Goal: Find specific page/section: Find specific page/section

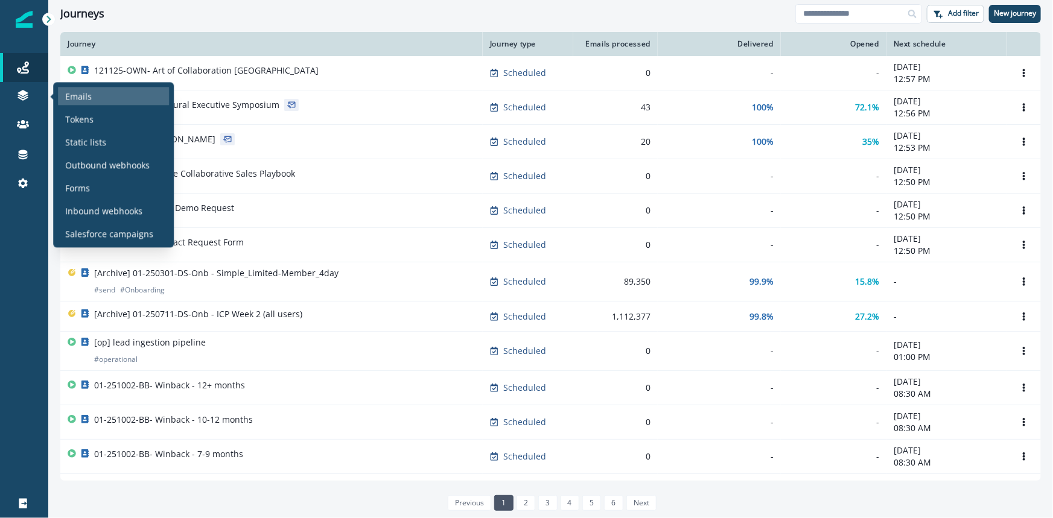
click at [75, 95] on p "Emails" at bounding box center [78, 96] width 27 height 13
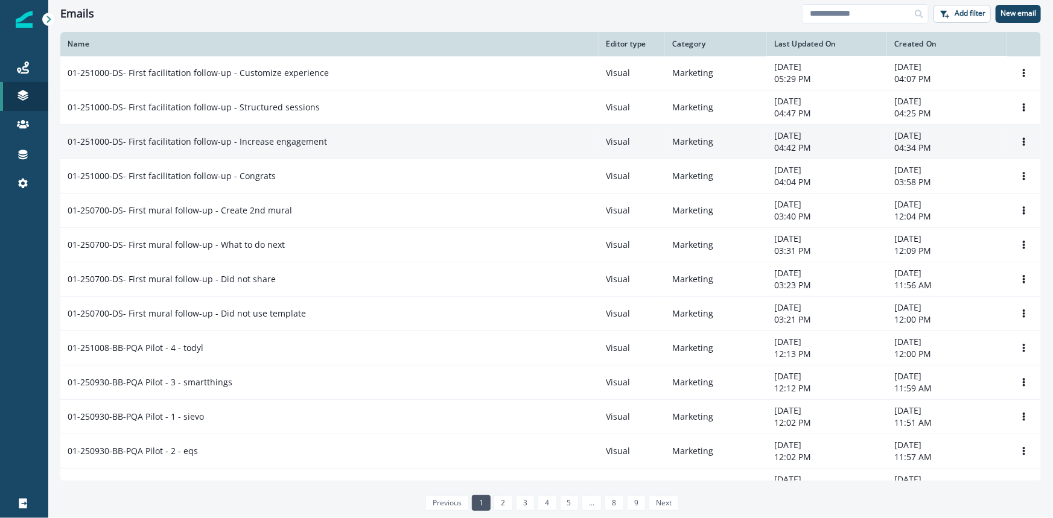
click at [197, 141] on p "01-251000-DS- First facilitation follow-up - Increase engagement" at bounding box center [197, 142] width 259 height 12
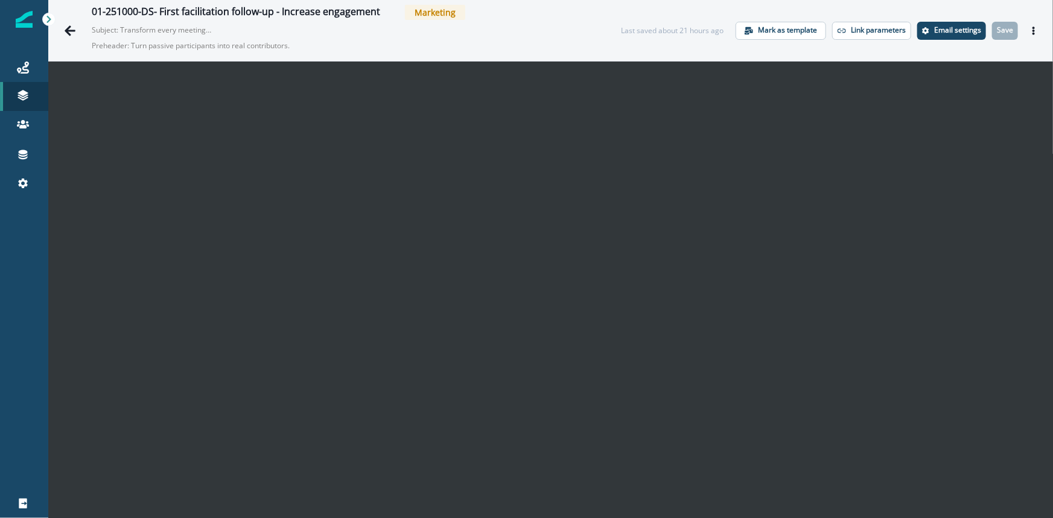
scroll to position [19, 0]
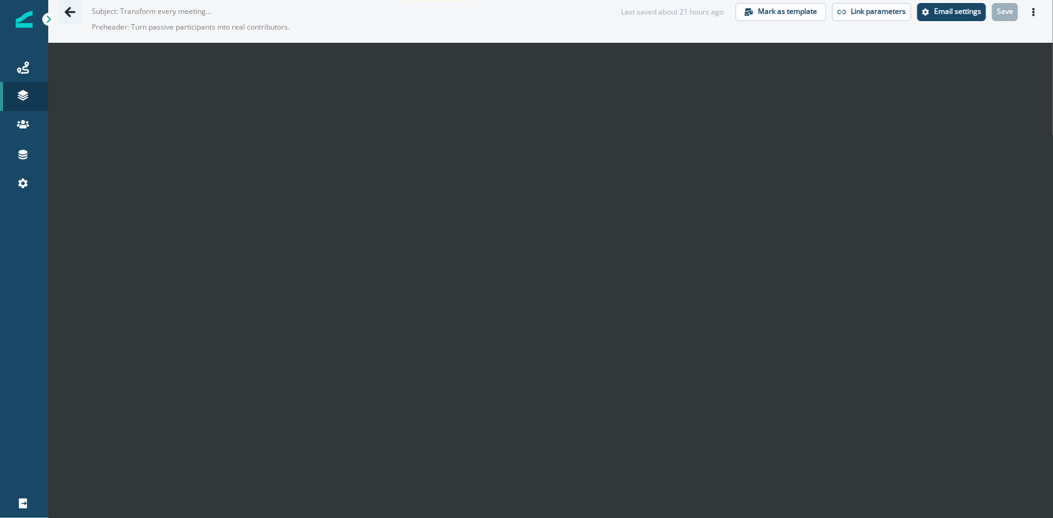
click at [62, 11] on button "Go back" at bounding box center [70, 12] width 24 height 24
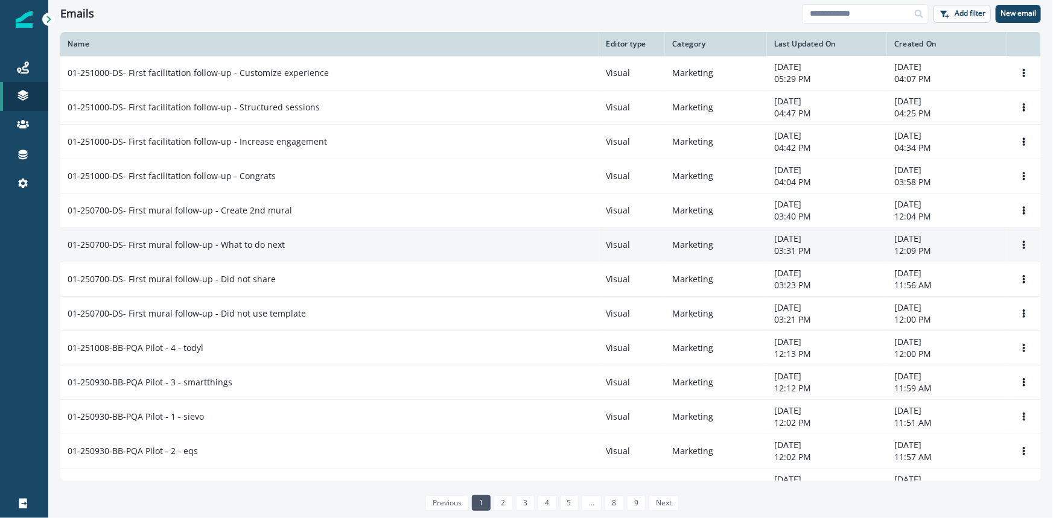
click at [195, 244] on p "01-250700-DS- First mural follow-up - What to do next" at bounding box center [176, 245] width 217 height 12
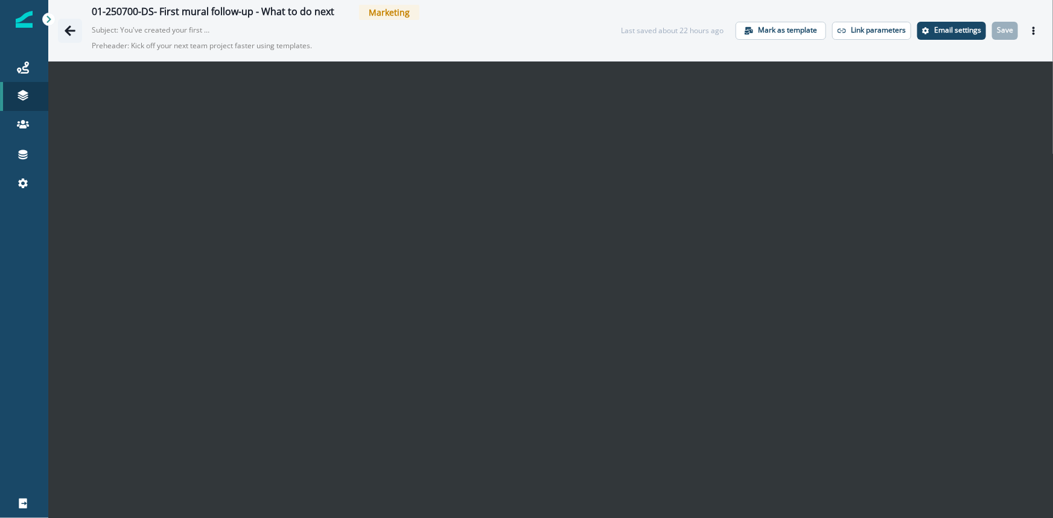
click at [71, 30] on icon "Go back" at bounding box center [70, 30] width 11 height 10
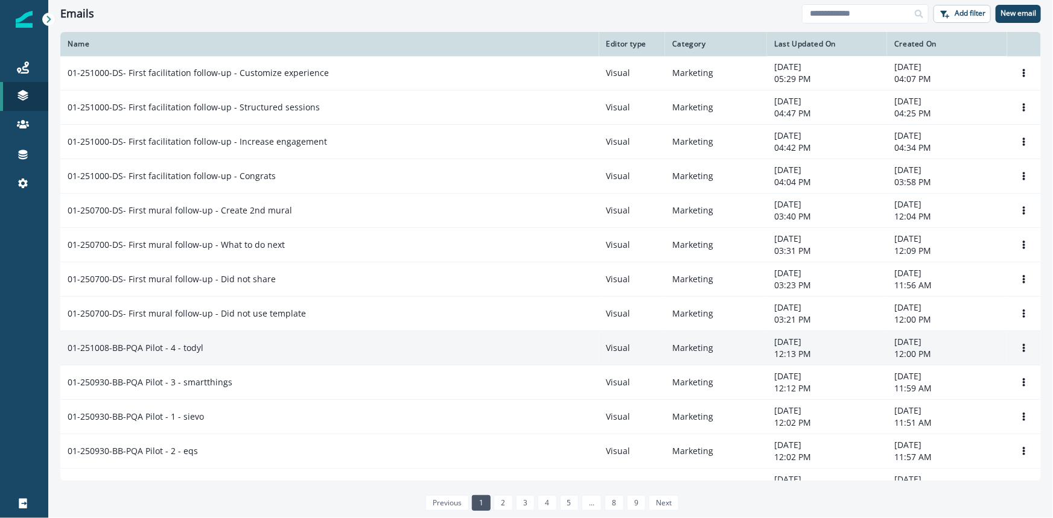
click at [197, 340] on td "01-251008-BB-PQA Pilot - 4 - todyl" at bounding box center [329, 348] width 539 height 34
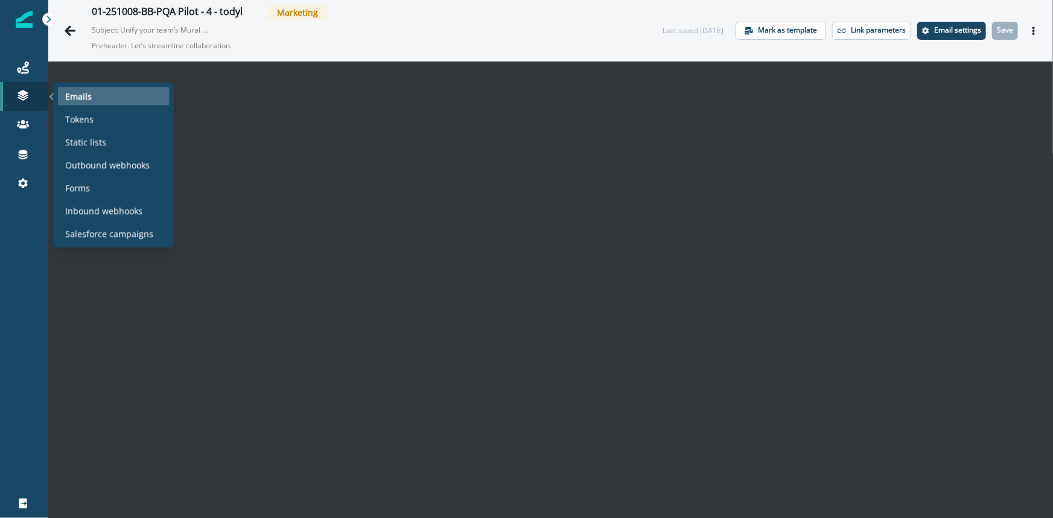
click at [71, 94] on p "Emails" at bounding box center [78, 96] width 27 height 13
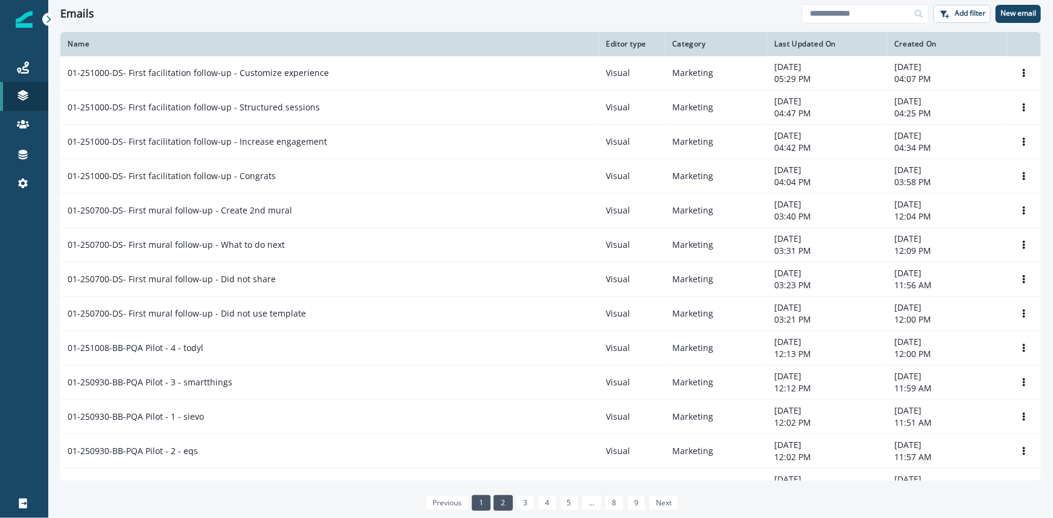
click at [506, 504] on link "2" at bounding box center [502, 503] width 19 height 16
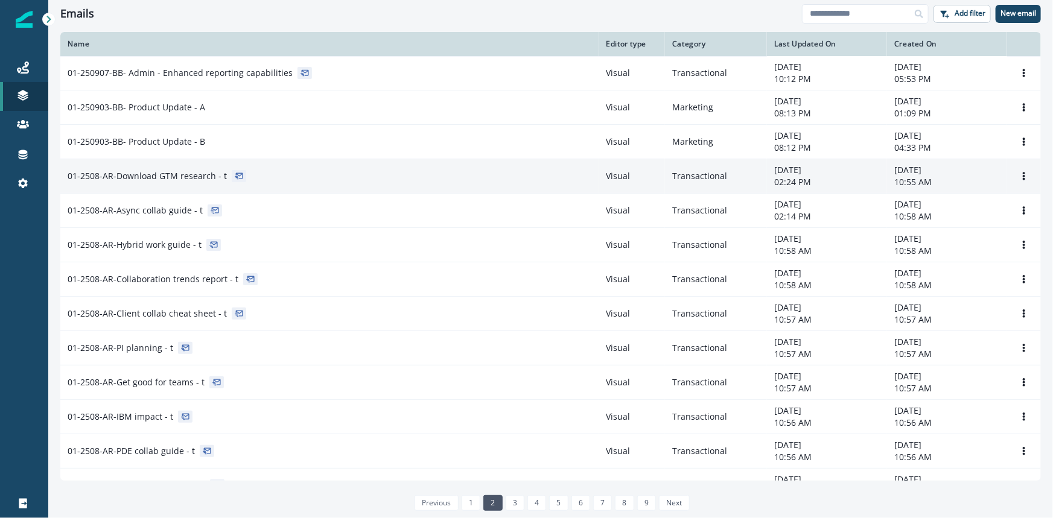
click at [265, 177] on div "01-2508-AR-Download GTM research - t" at bounding box center [330, 176] width 524 height 12
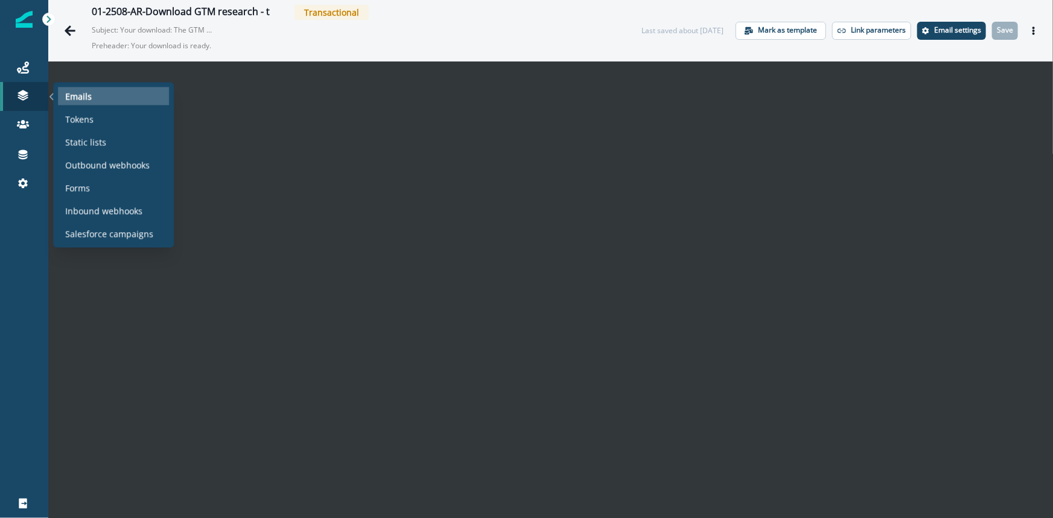
click at [76, 94] on p "Emails" at bounding box center [78, 96] width 27 height 13
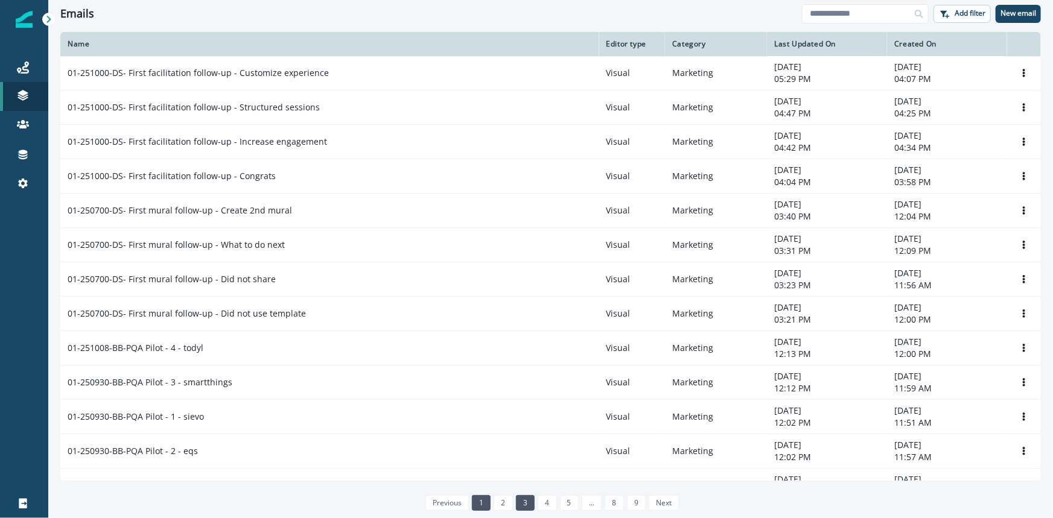
click at [531, 501] on link "3" at bounding box center [525, 503] width 19 height 16
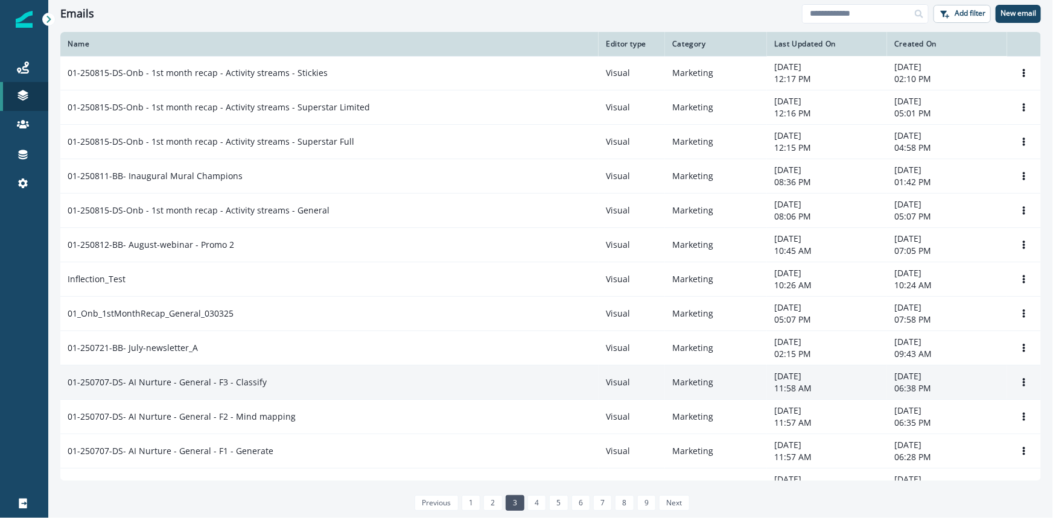
click at [239, 385] on p "01-250707-DS- AI Nurture - General - F3 - Classify" at bounding box center [167, 382] width 199 height 12
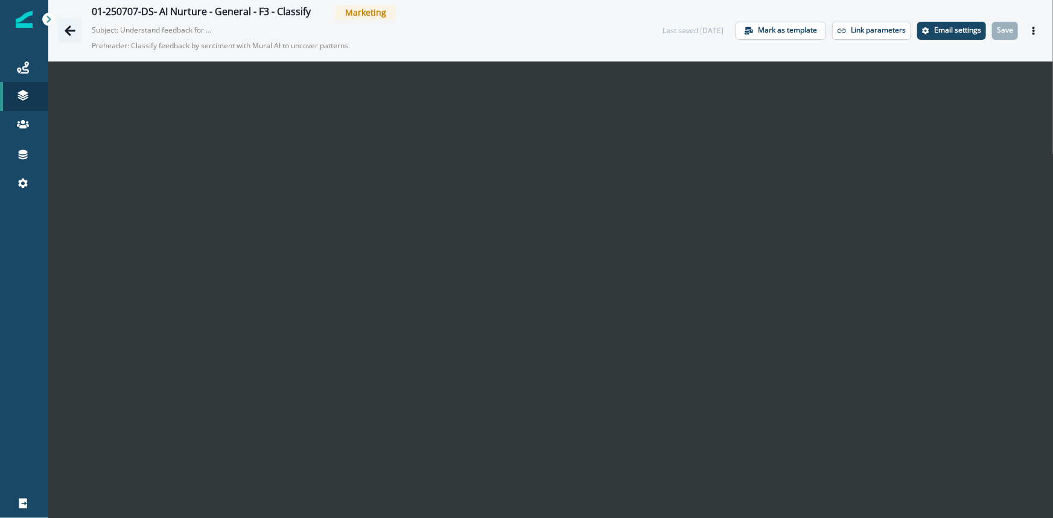
click at [70, 32] on icon "Go back" at bounding box center [70, 31] width 12 height 12
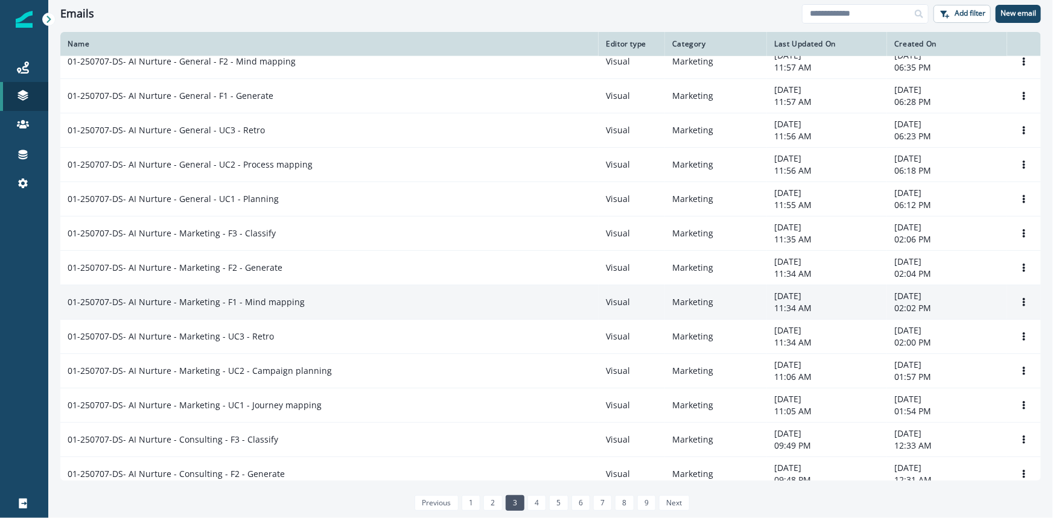
scroll to position [384, 0]
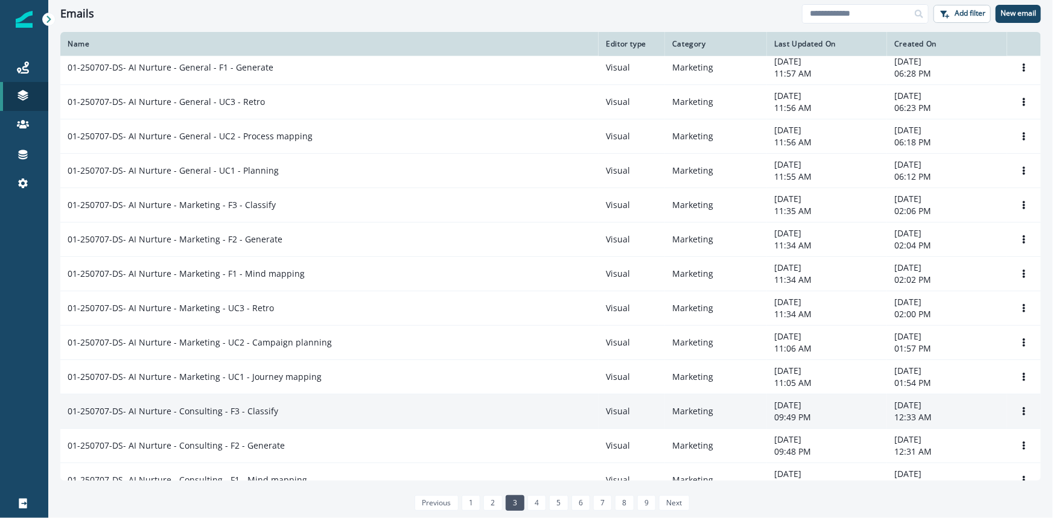
click at [259, 406] on p "01-250707-DS- AI Nurture - Consulting - F3 - Classify" at bounding box center [173, 411] width 211 height 12
